Goal: Navigation & Orientation: Find specific page/section

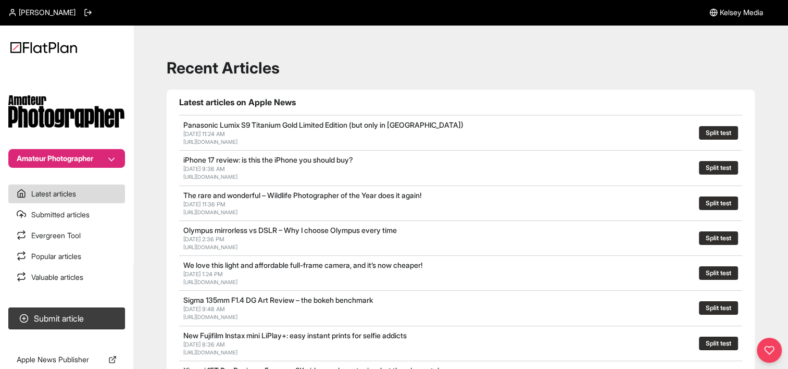
click at [122, 157] on button "Amateur Photographer" at bounding box center [66, 158] width 117 height 19
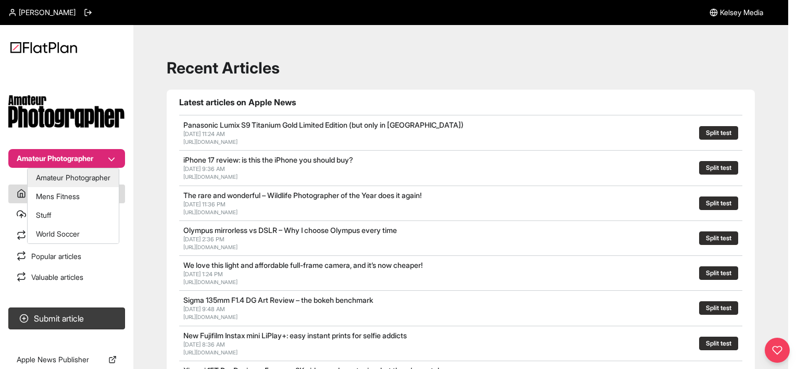
click at [98, 182] on button "Amateur Photographer" at bounding box center [73, 177] width 91 height 19
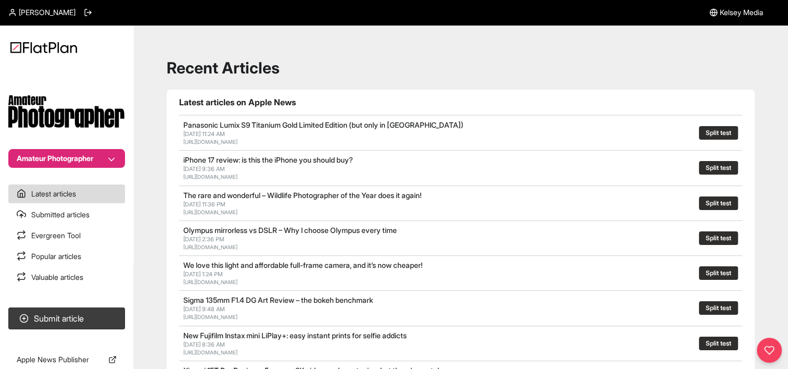
click at [107, 162] on button "Amateur Photographer" at bounding box center [66, 158] width 117 height 19
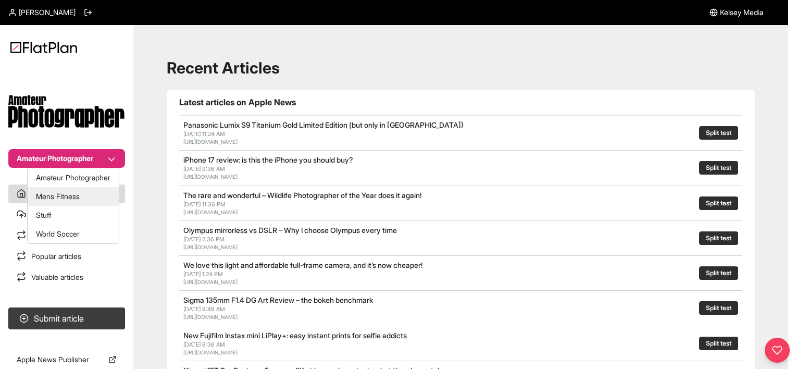
click at [92, 200] on button "Mens Fitness" at bounding box center [73, 196] width 91 height 19
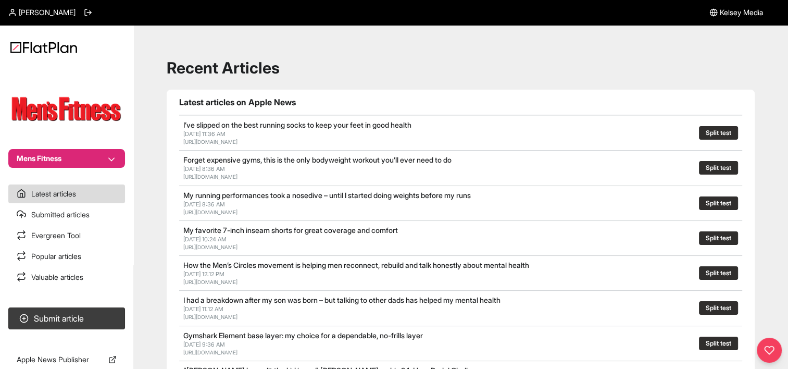
click at [64, 160] on button "Mens Fitness" at bounding box center [66, 158] width 117 height 19
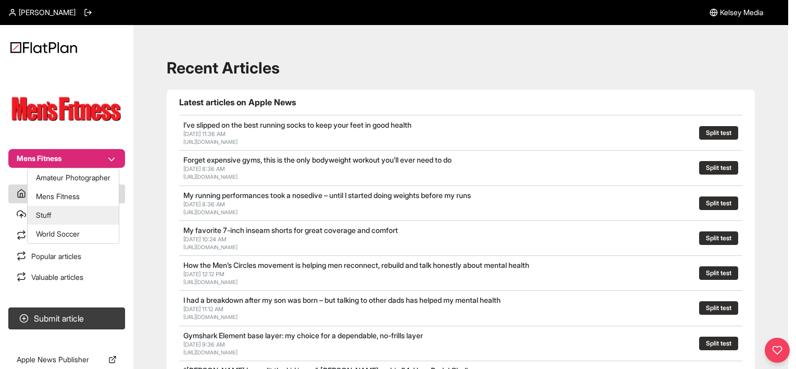
click at [83, 218] on button "Stuff" at bounding box center [73, 215] width 91 height 19
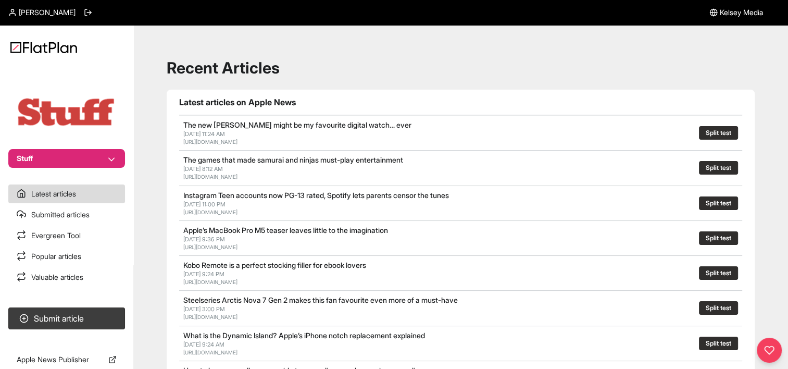
click at [501, 368] on html "Thomas Devile Kelsey Media Stuff Latest articles Submitted articles Evergreen T…" at bounding box center [394, 184] width 788 height 369
